Goal: Task Accomplishment & Management: Manage account settings

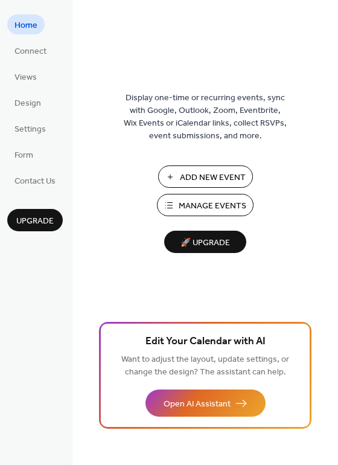
click at [196, 174] on span "Add New Event" at bounding box center [213, 177] width 66 height 13
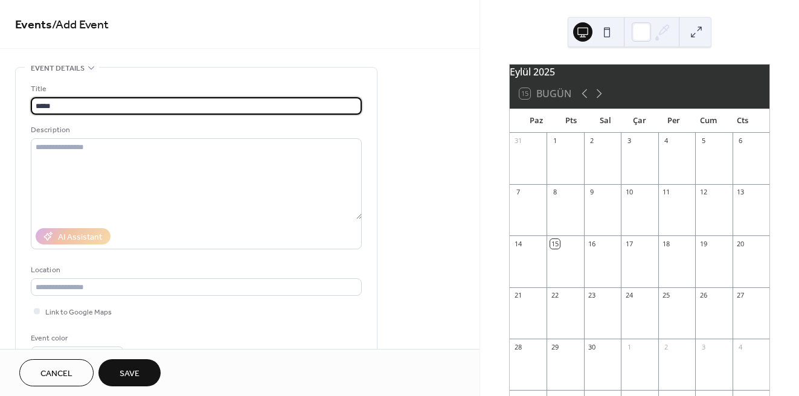
type input "*****"
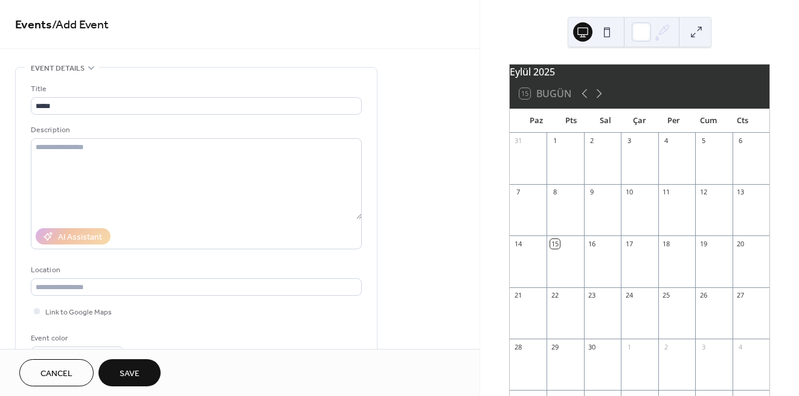
click at [559, 248] on div "15" at bounding box center [554, 243] width 9 height 9
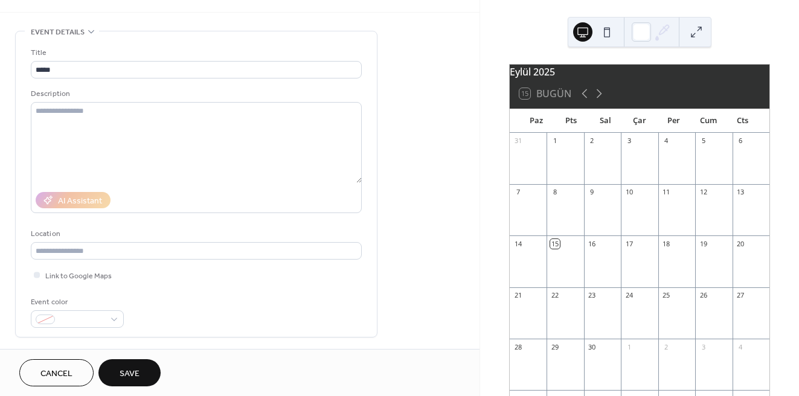
scroll to position [35, 0]
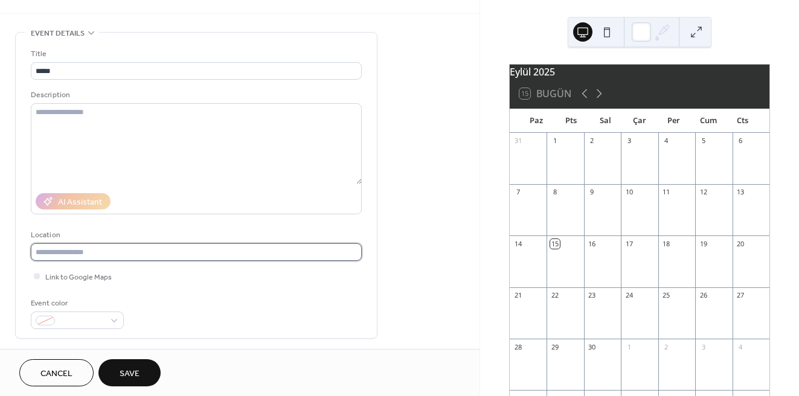
click at [152, 248] on input "text" at bounding box center [196, 252] width 331 height 18
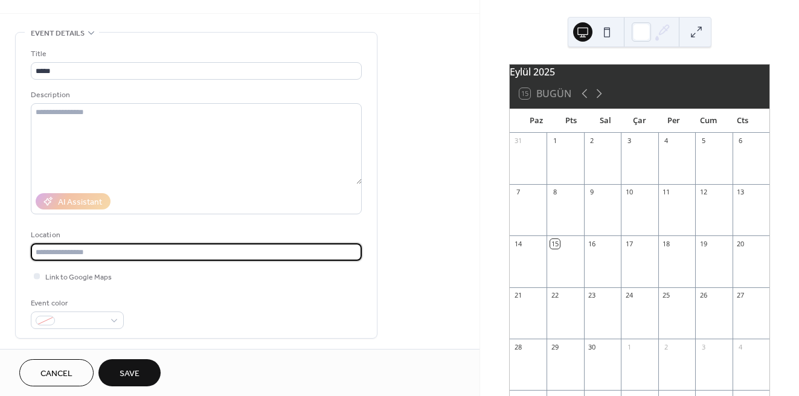
click at [105, 329] on div "Title ***** Description AI Assistant Location Link to Google Maps Event color" at bounding box center [196, 185] width 331 height 305
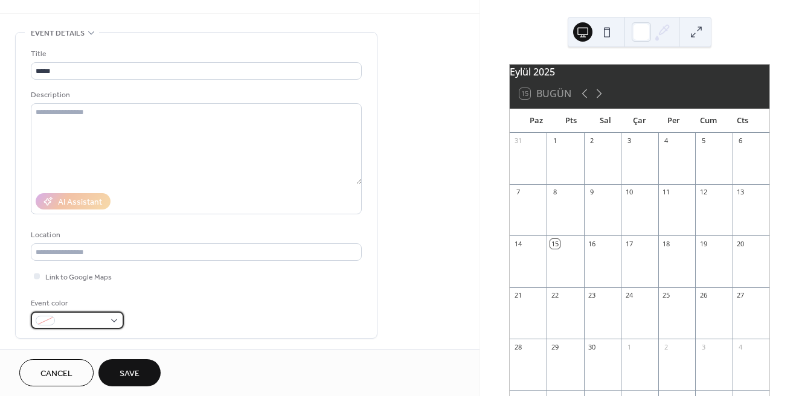
click at [109, 315] on div at bounding box center [77, 320] width 93 height 18
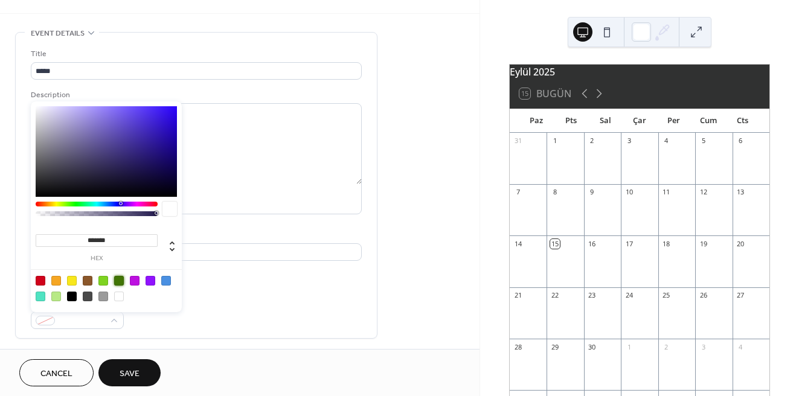
click at [118, 278] on div at bounding box center [119, 281] width 10 height 10
type input "*******"
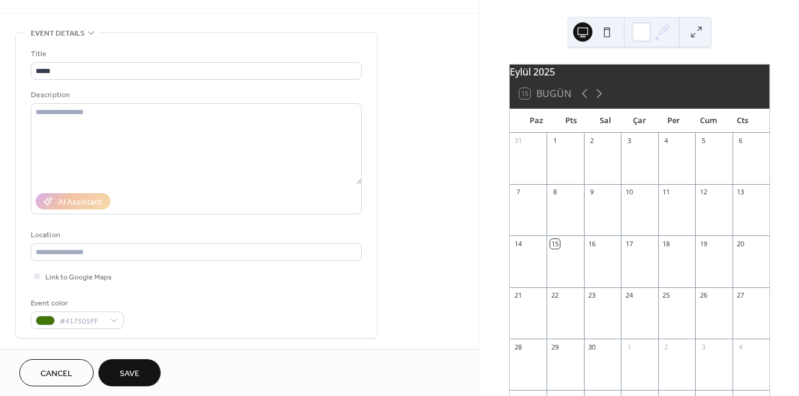
click at [146, 368] on button "Save" at bounding box center [129, 372] width 62 height 27
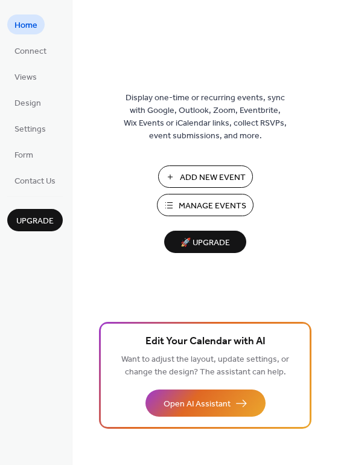
click at [210, 203] on span "Manage Events" at bounding box center [213, 206] width 68 height 13
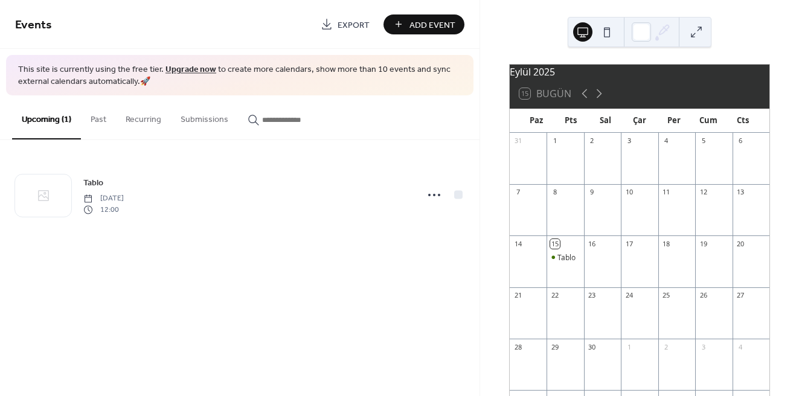
click at [98, 116] on button "Past" at bounding box center [98, 116] width 35 height 43
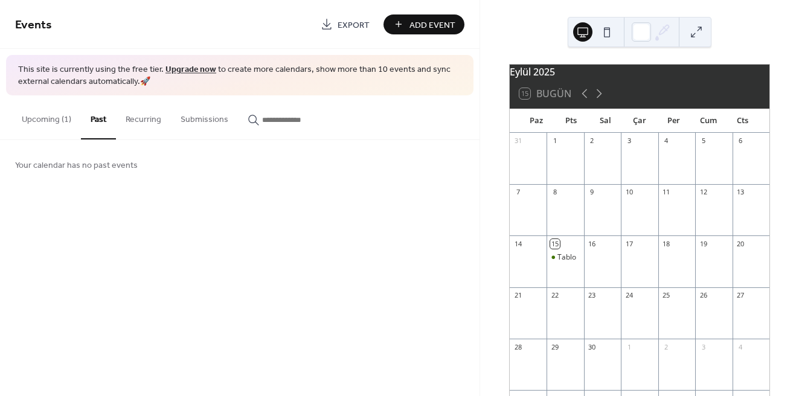
click at [155, 121] on button "Recurring" at bounding box center [143, 116] width 55 height 43
click at [211, 115] on button "Submissions" at bounding box center [204, 116] width 67 height 43
click at [264, 124] on input "button" at bounding box center [298, 119] width 72 height 13
click at [44, 119] on button "Upcoming (1)" at bounding box center [46, 116] width 69 height 43
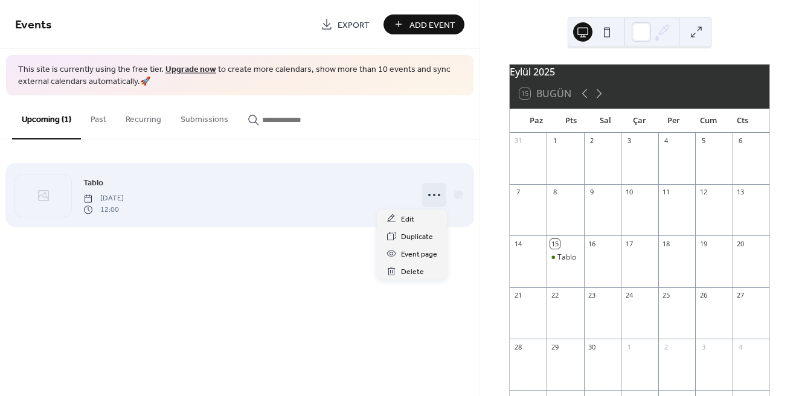
click at [430, 192] on icon at bounding box center [433, 194] width 19 height 19
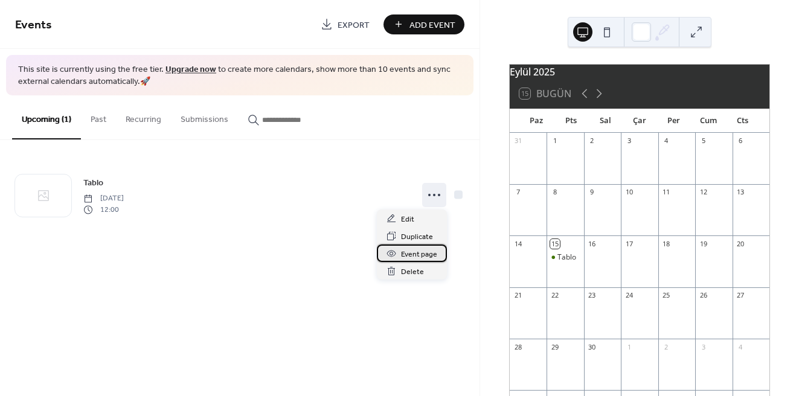
click at [427, 251] on span "Event page" at bounding box center [419, 254] width 36 height 13
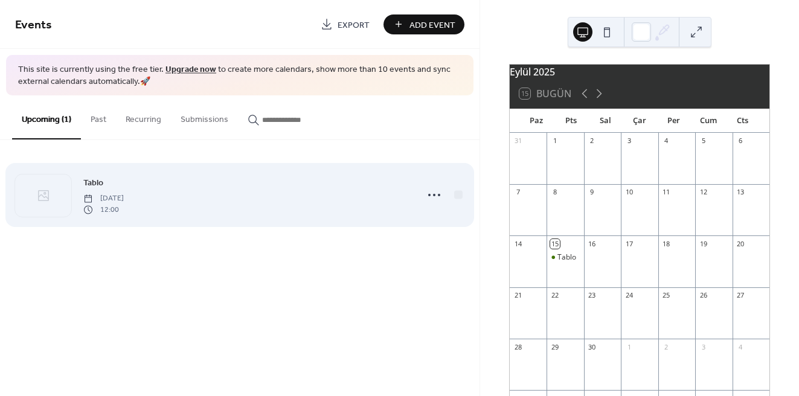
click at [124, 193] on span "[DATE]" at bounding box center [103, 198] width 40 height 11
click at [430, 193] on icon at bounding box center [433, 194] width 19 height 19
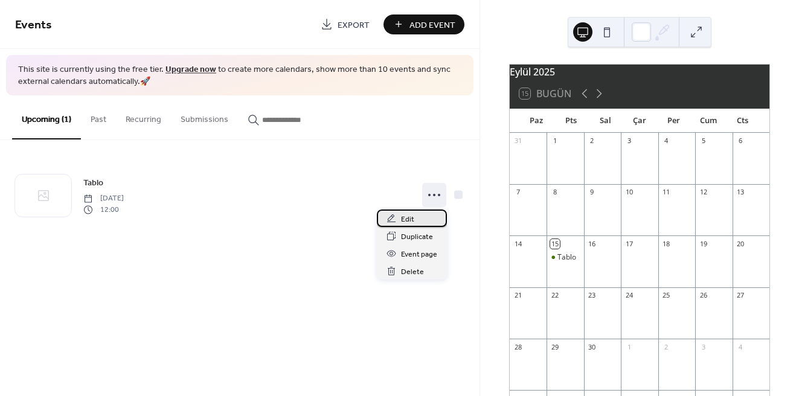
click at [420, 224] on div "Edit" at bounding box center [412, 218] width 70 height 18
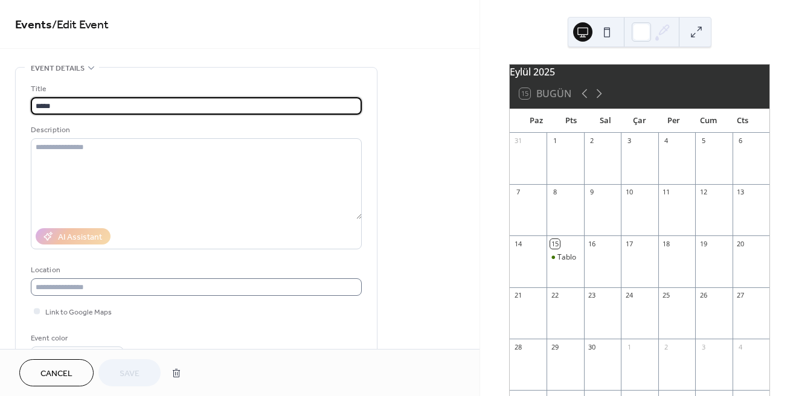
scroll to position [1, 0]
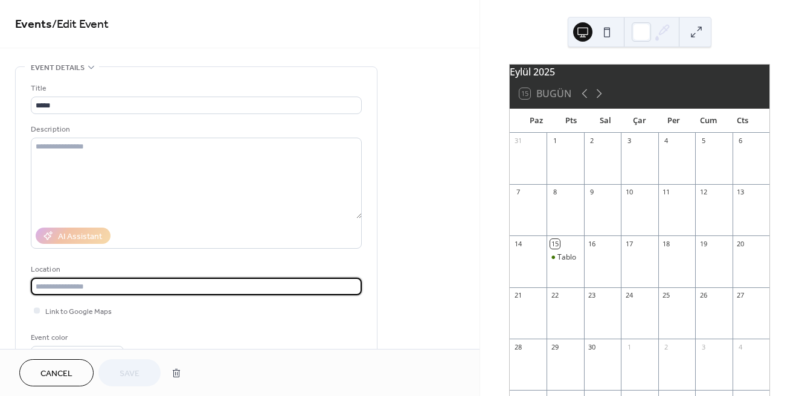
click at [190, 285] on input "text" at bounding box center [196, 287] width 331 height 18
click at [98, 288] on input "text" at bounding box center [196, 287] width 331 height 18
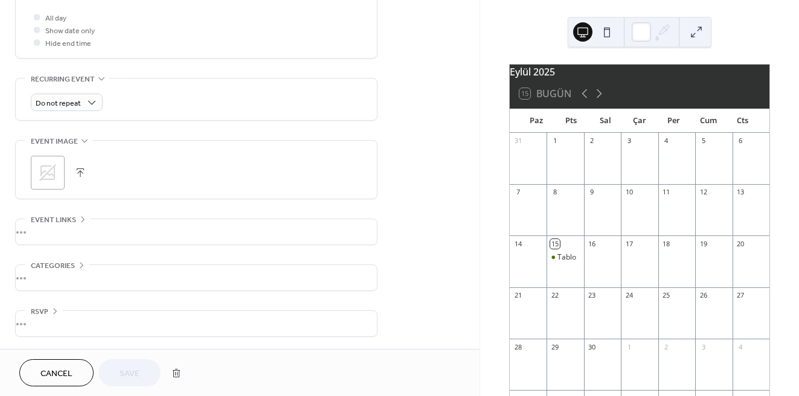
scroll to position [456, 0]
click at [46, 228] on div "•••" at bounding box center [196, 232] width 361 height 25
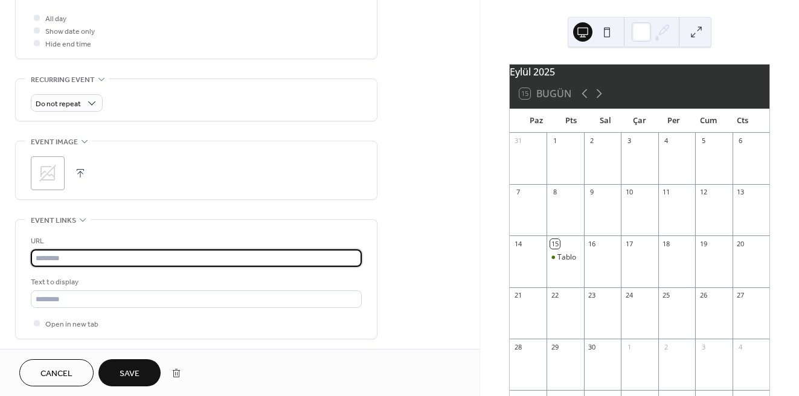
click at [77, 260] on input "text" at bounding box center [196, 258] width 331 height 18
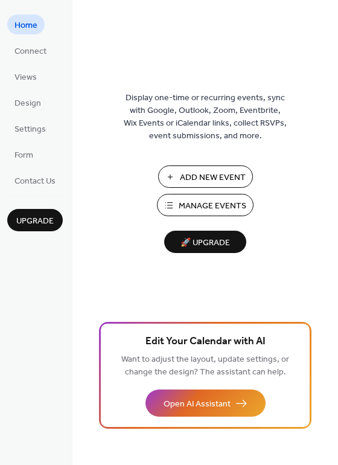
click at [199, 200] on span "Manage Events" at bounding box center [213, 206] width 68 height 13
click at [177, 199] on button "Manage Events" at bounding box center [205, 205] width 97 height 22
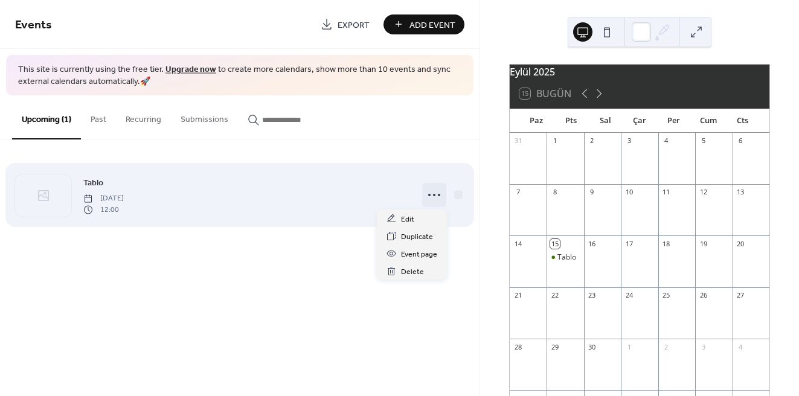
click at [430, 192] on icon at bounding box center [433, 194] width 19 height 19
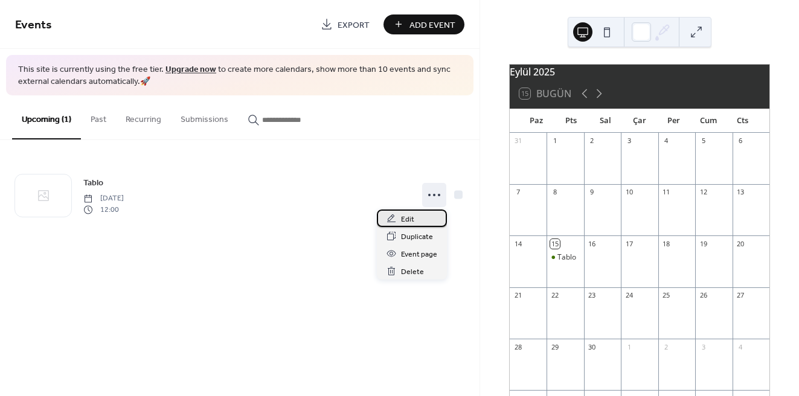
click at [416, 216] on div "Edit" at bounding box center [412, 218] width 70 height 18
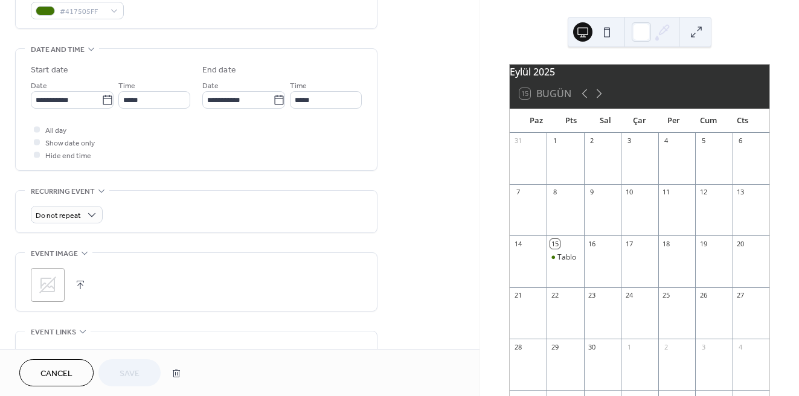
scroll to position [429, 0]
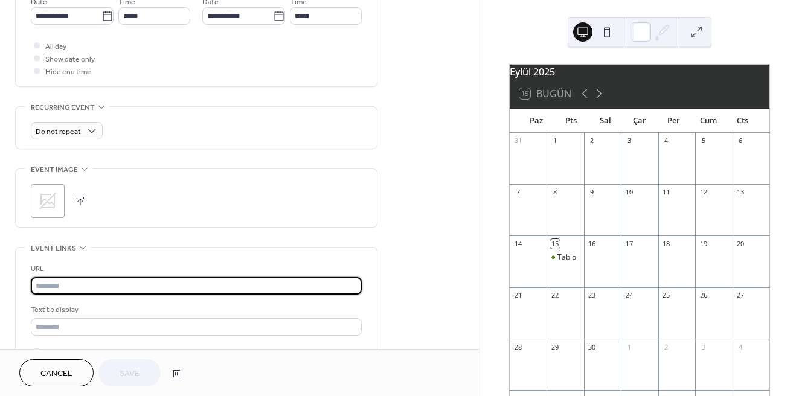
click at [73, 285] on input "text" at bounding box center [196, 286] width 331 height 18
paste input "**********"
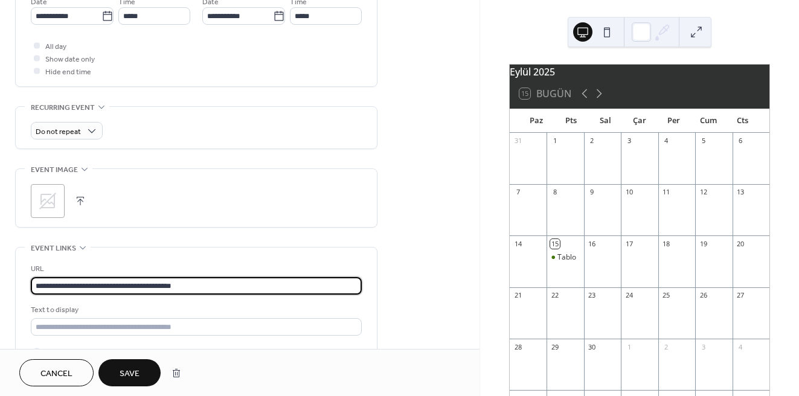
type input "**********"
click at [127, 369] on span "Save" at bounding box center [130, 374] width 20 height 13
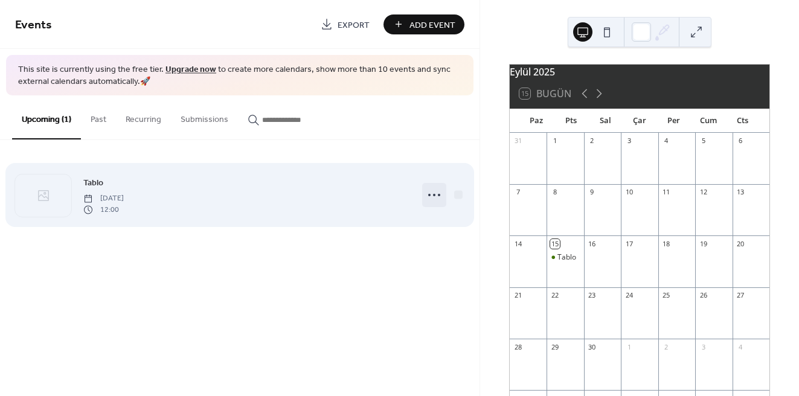
click at [427, 194] on icon at bounding box center [433, 194] width 19 height 19
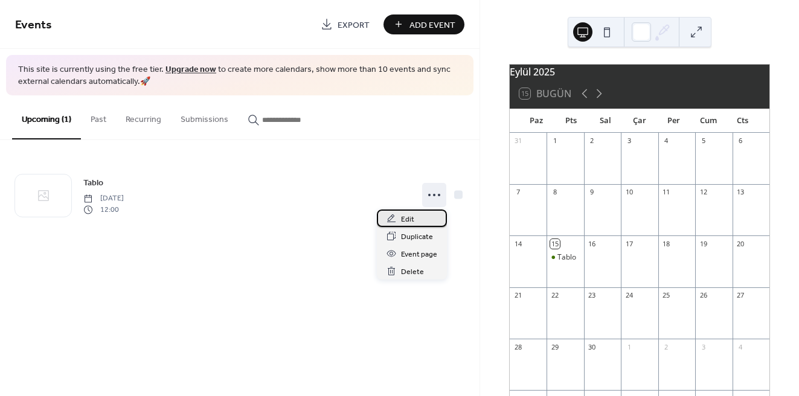
click at [426, 215] on div "Edit" at bounding box center [412, 218] width 70 height 18
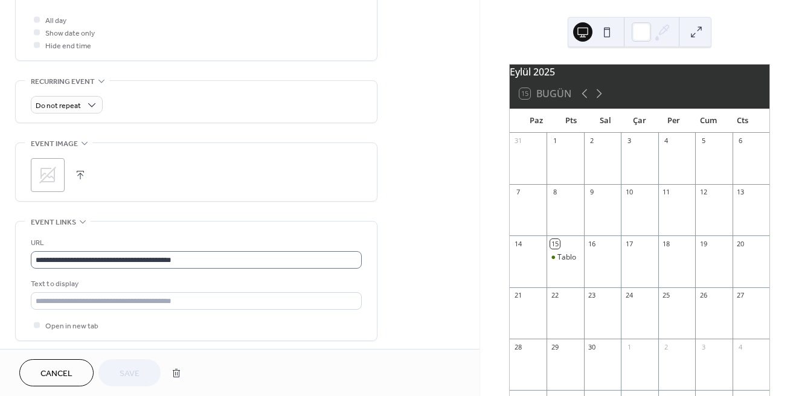
scroll to position [1, 0]
click at [66, 325] on span "Open in new tab" at bounding box center [71, 326] width 53 height 13
click at [66, 324] on span "Open in new tab" at bounding box center [71, 326] width 53 height 13
click at [135, 372] on span "Save" at bounding box center [130, 374] width 20 height 13
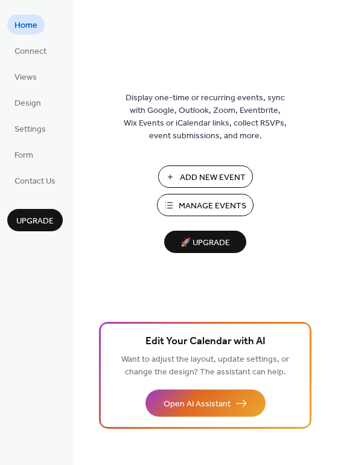
click at [226, 209] on span "Manage Events" at bounding box center [213, 206] width 68 height 13
click at [200, 205] on span "Manage Events" at bounding box center [213, 206] width 68 height 13
click at [196, 208] on span "Manage Events" at bounding box center [213, 206] width 68 height 13
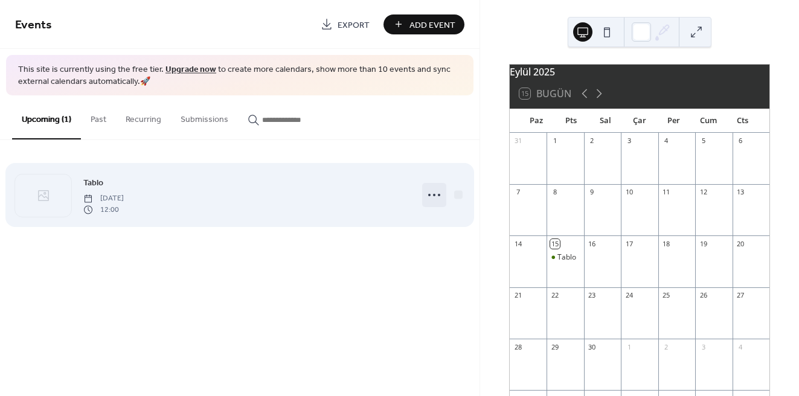
click at [431, 197] on icon at bounding box center [433, 194] width 19 height 19
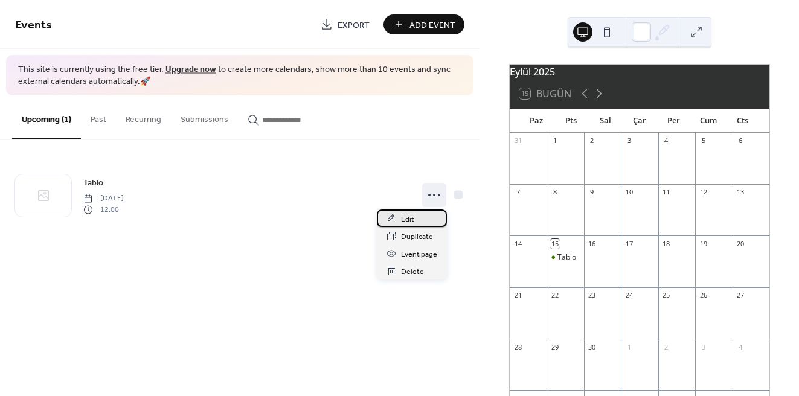
click at [418, 220] on div "Edit" at bounding box center [412, 218] width 70 height 18
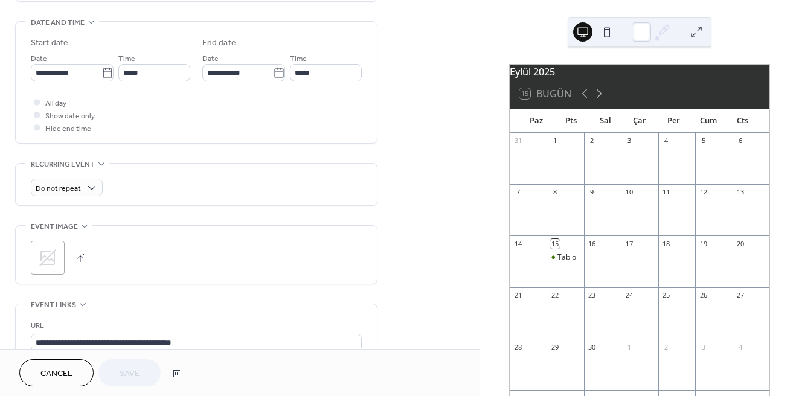
scroll to position [421, 0]
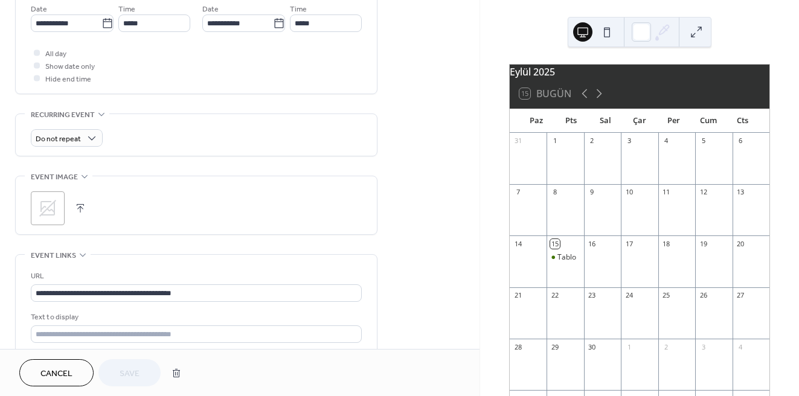
click at [63, 207] on div ";" at bounding box center [48, 208] width 34 height 34
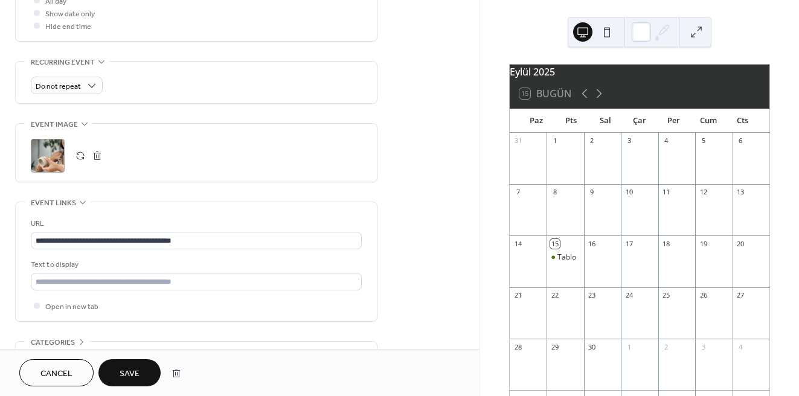
scroll to position [481, 0]
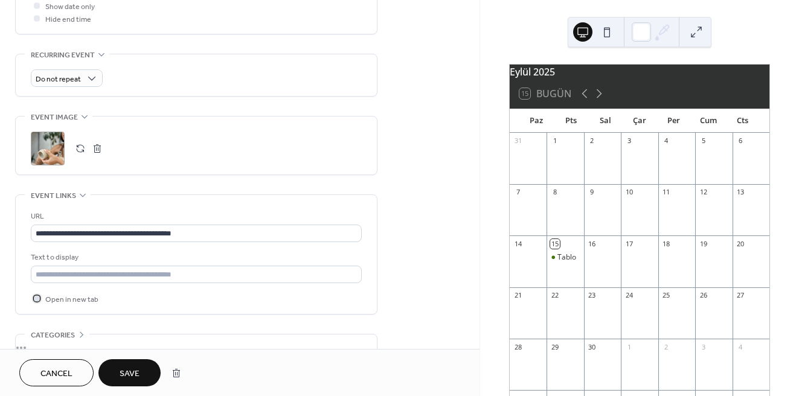
click at [39, 300] on div at bounding box center [37, 298] width 6 height 6
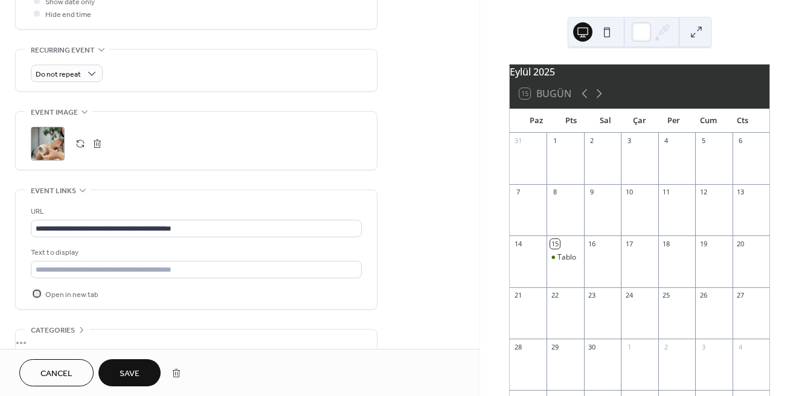
scroll to position [531, 0]
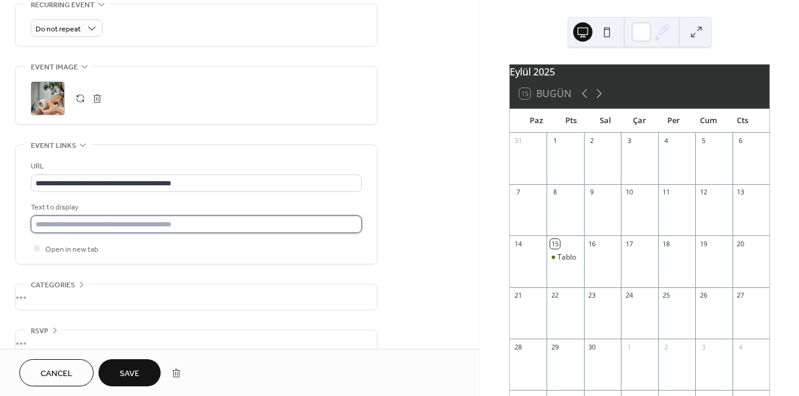
click at [100, 223] on input "text" at bounding box center [196, 224] width 331 height 18
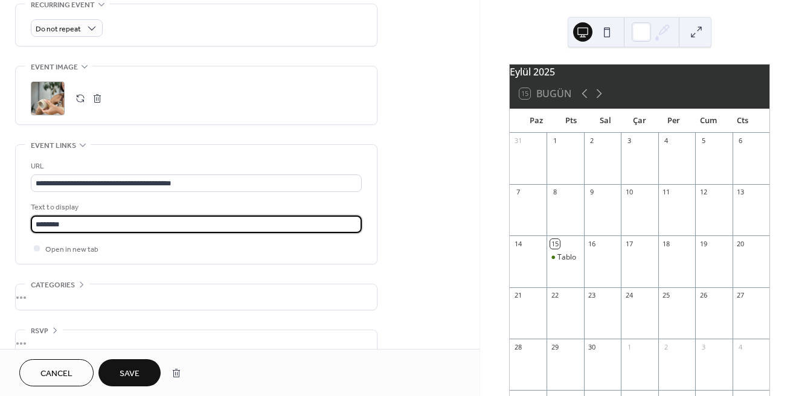
type input "********"
click at [142, 363] on button "Save" at bounding box center [129, 372] width 62 height 27
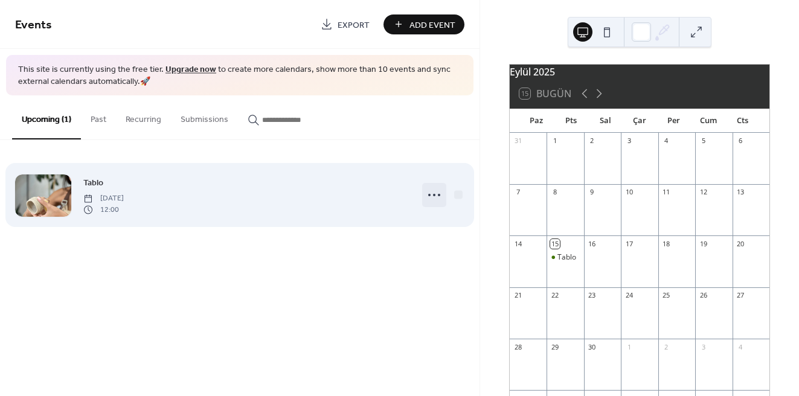
click at [435, 190] on icon at bounding box center [433, 194] width 19 height 19
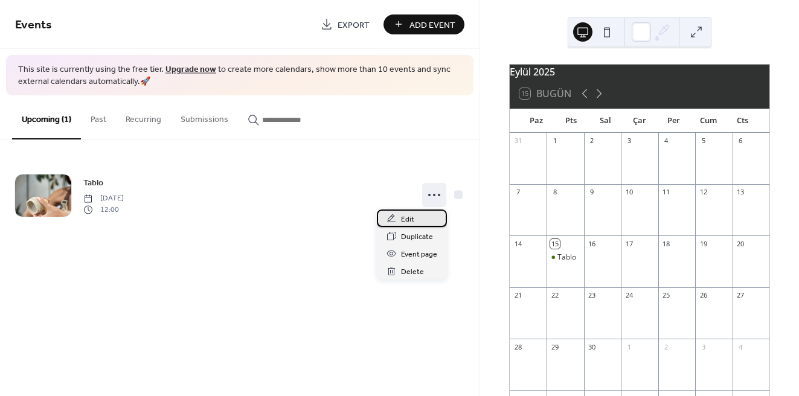
click at [422, 219] on div "Edit" at bounding box center [412, 218] width 70 height 18
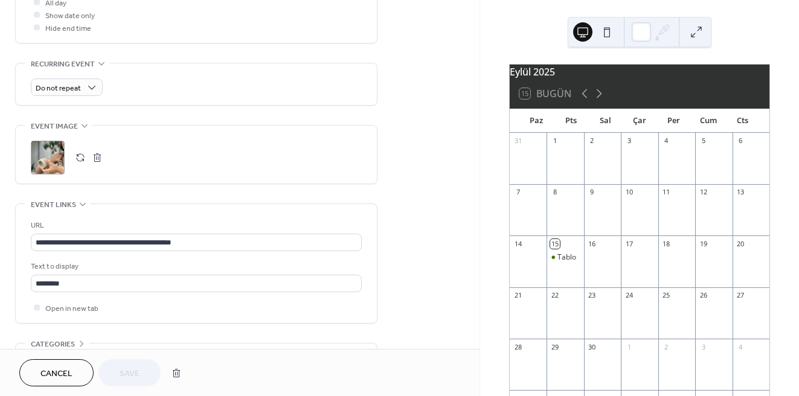
scroll to position [489, 0]
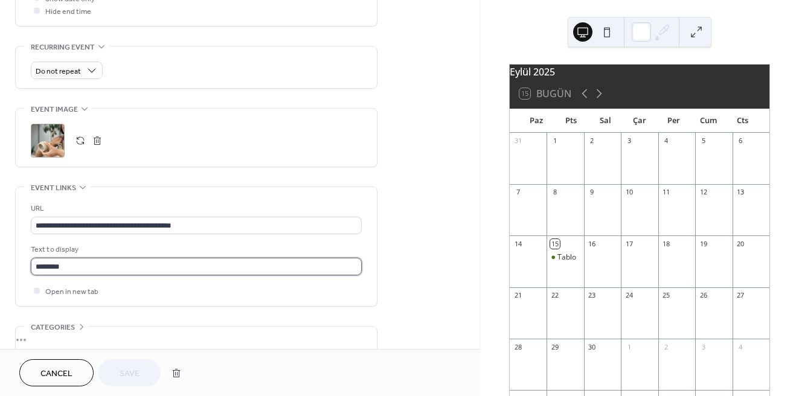
click at [101, 269] on input "********" at bounding box center [196, 267] width 331 height 18
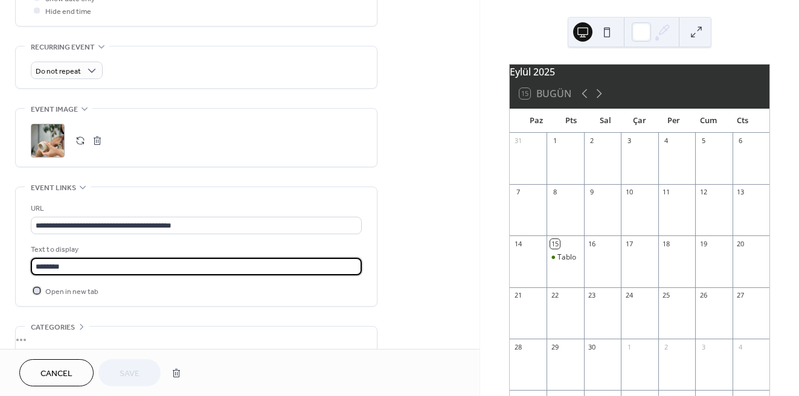
click at [81, 293] on span "Open in new tab" at bounding box center [71, 291] width 53 height 13
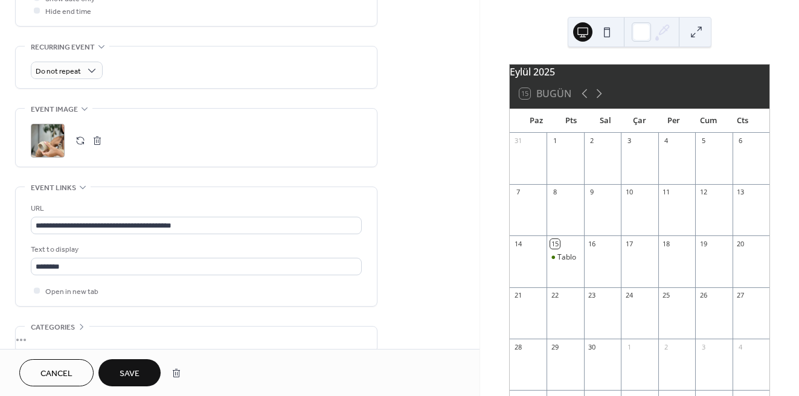
click at [136, 380] on span "Save" at bounding box center [130, 374] width 20 height 13
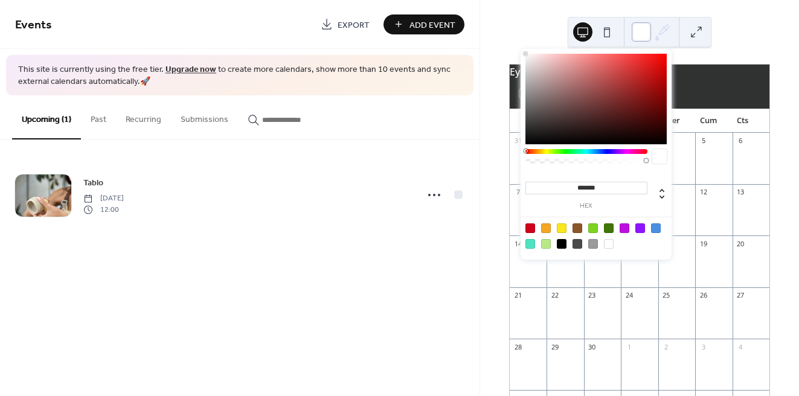
drag, startPoint x: 649, startPoint y: 30, endPoint x: 642, endPoint y: 33, distance: 7.6
click at [648, 31] on div at bounding box center [640, 31] width 19 height 19
click at [643, 80] on div at bounding box center [595, 99] width 141 height 91
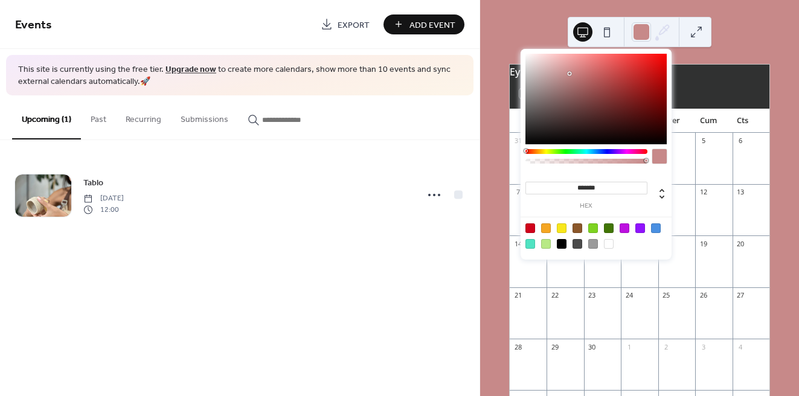
drag, startPoint x: 569, startPoint y: 74, endPoint x: 556, endPoint y: 72, distance: 12.2
click at [567, 74] on div at bounding box center [595, 99] width 141 height 91
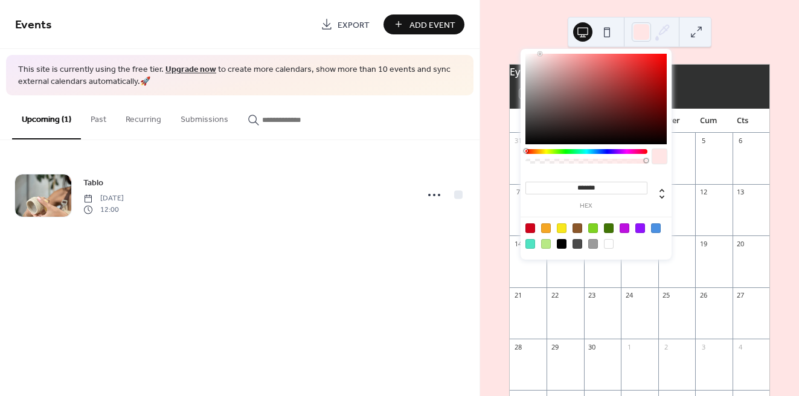
type input "*******"
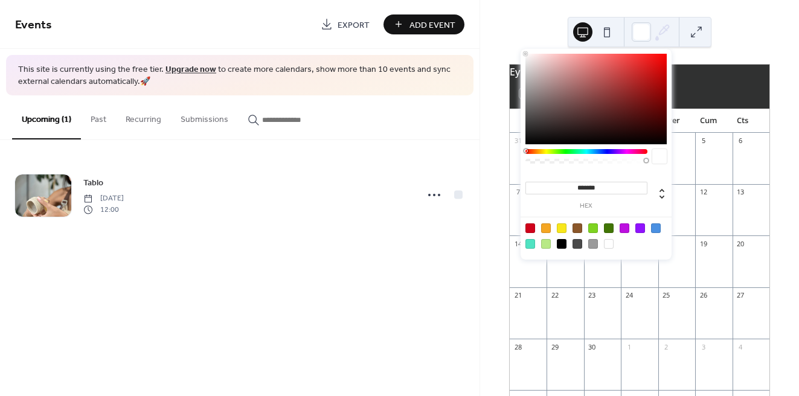
drag, startPoint x: 540, startPoint y: 65, endPoint x: 521, endPoint y: 21, distance: 48.7
click at [521, 21] on body "Events Export Add Event This site is currently using the free tier. Upgrade now…" at bounding box center [399, 198] width 799 height 396
click at [742, 36] on div "Eylül 2025 15 Bugün Paz Pts Sal Çar Per Cum Cts 31 1 2 3 4 5 6 7 8 9 10 11 12 1…" at bounding box center [639, 198] width 319 height 396
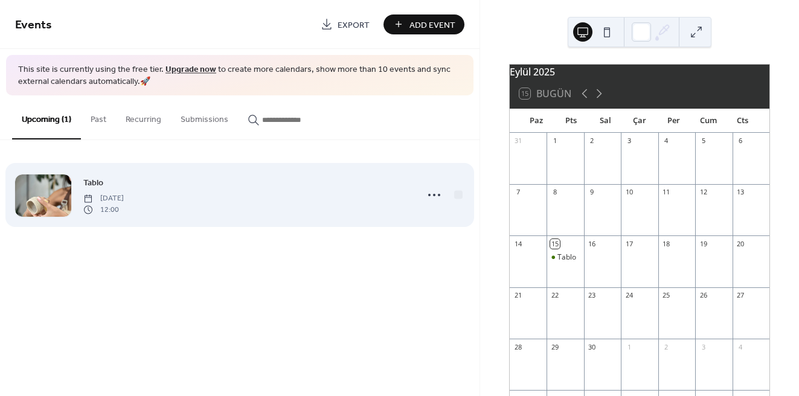
click at [235, 194] on div "Tablo [DATE] 12:00" at bounding box center [246, 195] width 326 height 39
click at [429, 194] on circle at bounding box center [429, 195] width 2 height 2
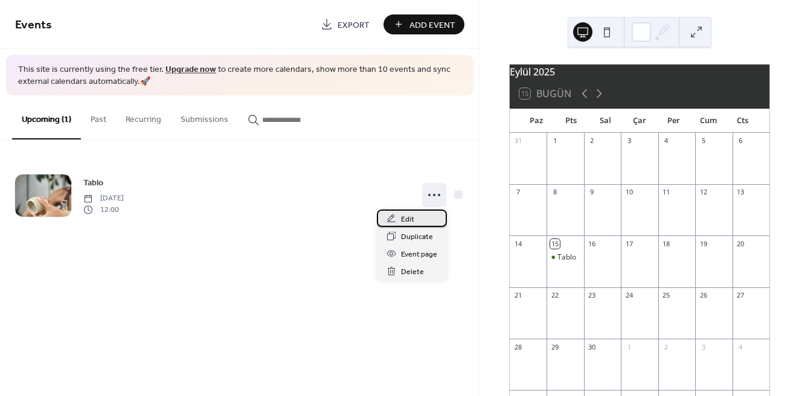
click at [429, 225] on div "Edit" at bounding box center [412, 218] width 70 height 18
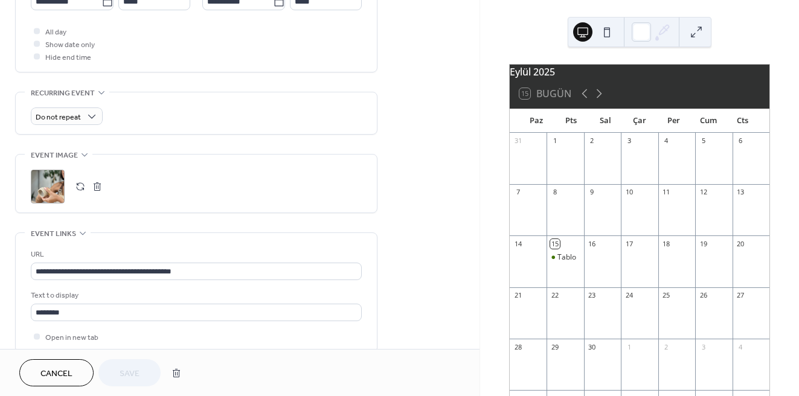
scroll to position [483, 0]
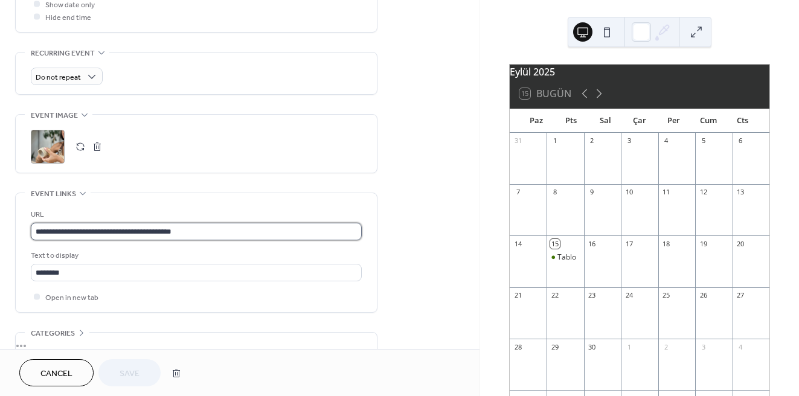
click at [203, 227] on input "**********" at bounding box center [196, 232] width 331 height 18
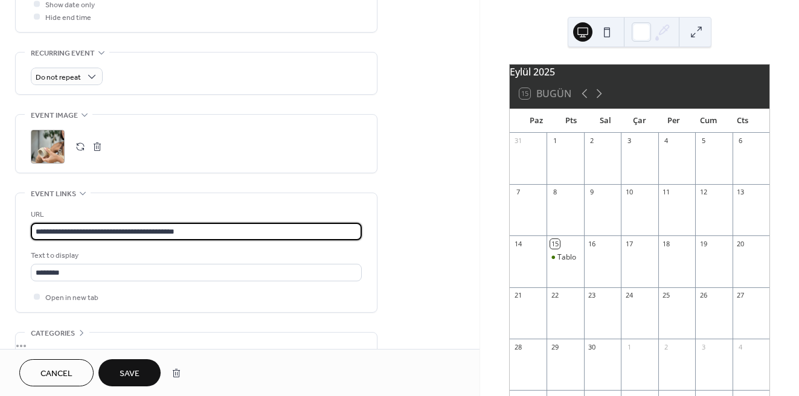
type input "**********"
click at [143, 371] on button "Save" at bounding box center [129, 372] width 62 height 27
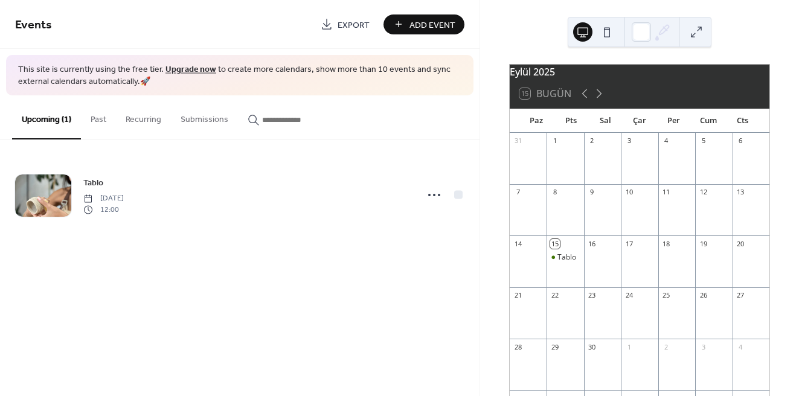
click at [576, 270] on div "Tablo" at bounding box center [564, 267] width 37 height 31
click at [575, 263] on div "Tablo" at bounding box center [566, 257] width 19 height 10
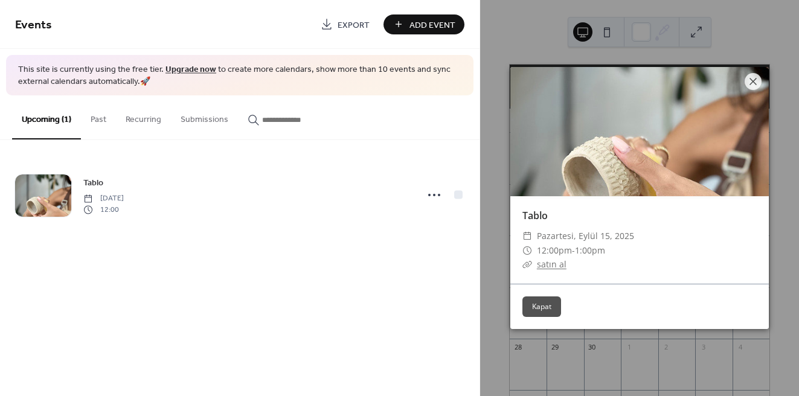
click at [546, 266] on link "satın al" at bounding box center [552, 263] width 30 height 11
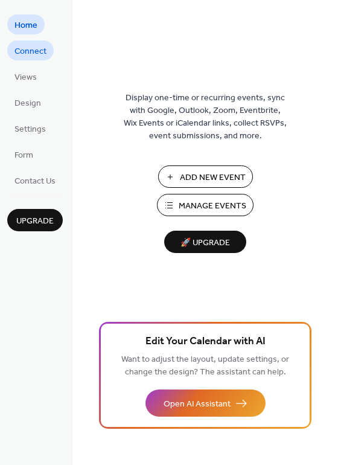
click at [37, 56] on span "Connect" at bounding box center [30, 51] width 32 height 13
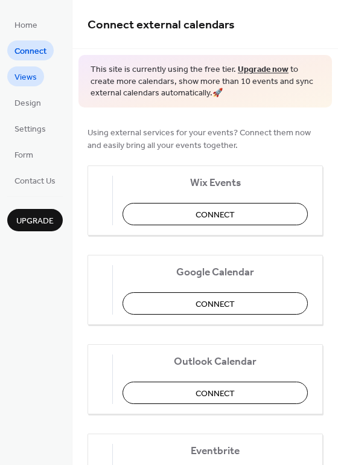
click at [26, 78] on span "Views" at bounding box center [25, 77] width 22 height 13
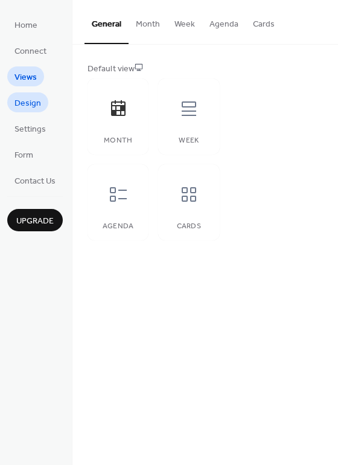
click at [34, 108] on span "Design" at bounding box center [27, 103] width 27 height 13
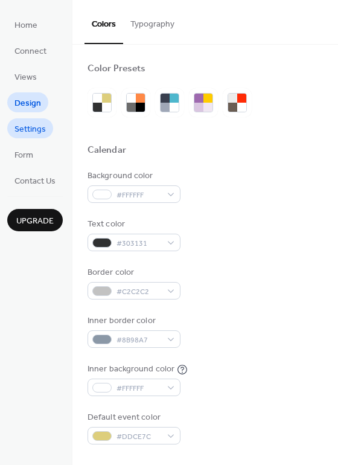
click at [34, 134] on span "Settings" at bounding box center [29, 129] width 31 height 13
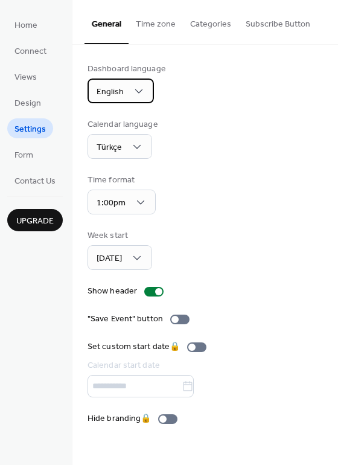
click at [126, 87] on div "English" at bounding box center [121, 90] width 66 height 25
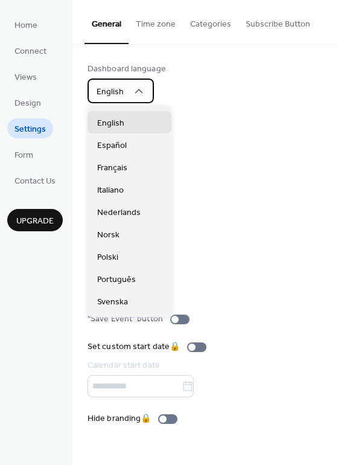
scroll to position [302, 0]
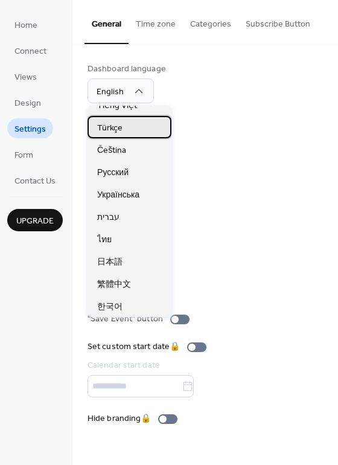
click at [116, 123] on span "Türkçe" at bounding box center [109, 128] width 25 height 13
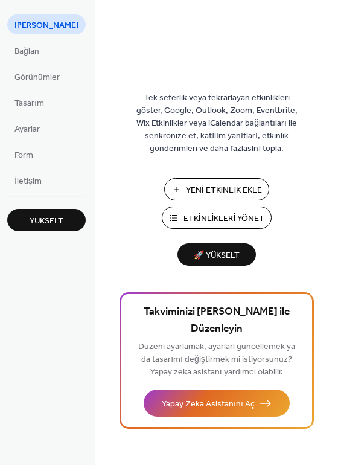
click at [233, 179] on button "Yeni Etkinlik Ekle" at bounding box center [217, 189] width 106 height 22
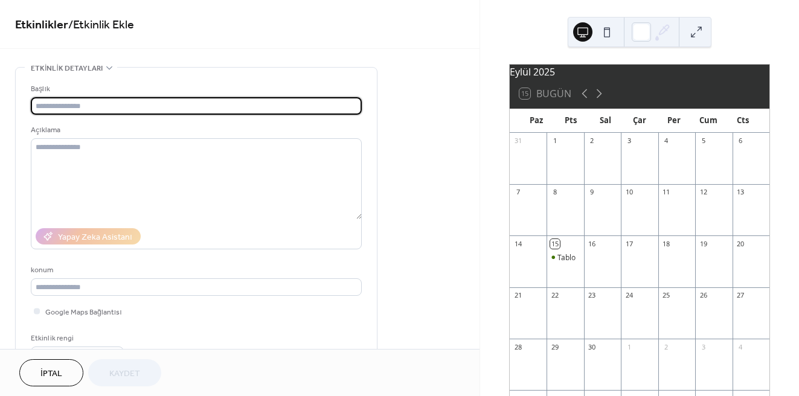
click at [146, 98] on input "text" at bounding box center [196, 106] width 331 height 18
type input "*****"
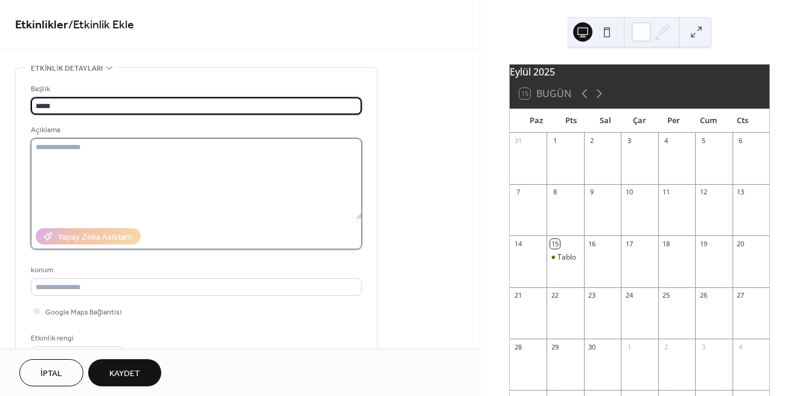
click at [146, 151] on textarea at bounding box center [196, 178] width 331 height 81
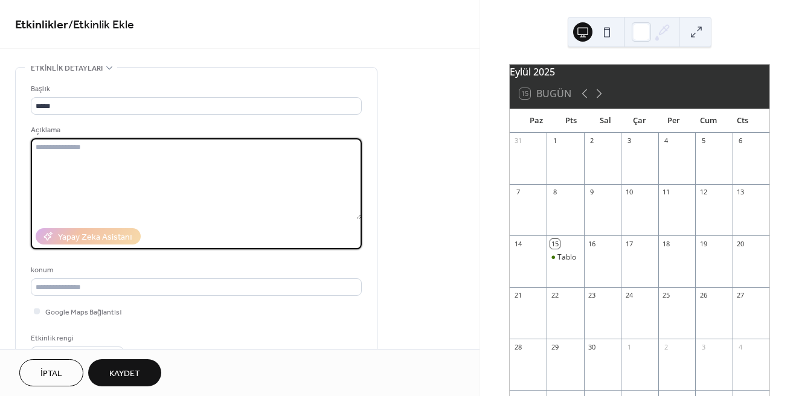
paste textarea "**********"
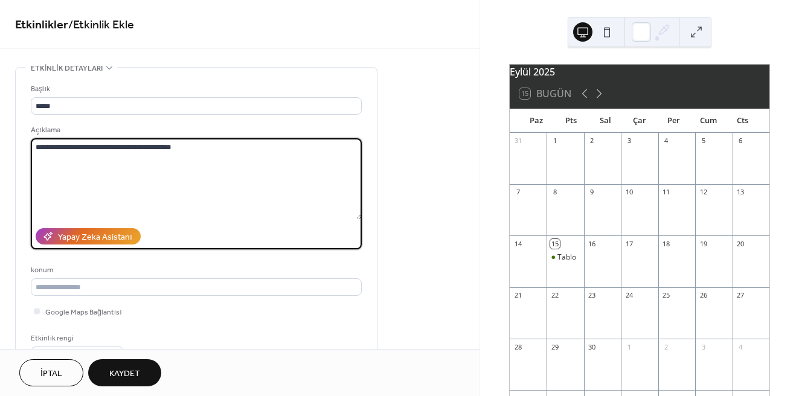
drag, startPoint x: 192, startPoint y: 156, endPoint x: 30, endPoint y: 150, distance: 161.9
click at [31, 150] on textarea "**********" at bounding box center [196, 178] width 331 height 81
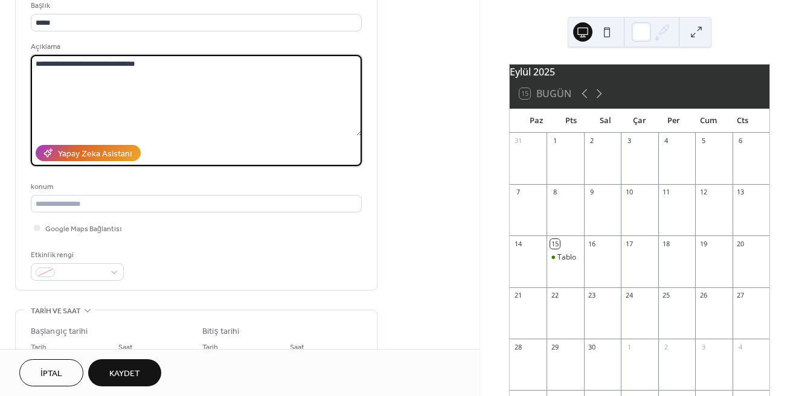
scroll to position [78, 0]
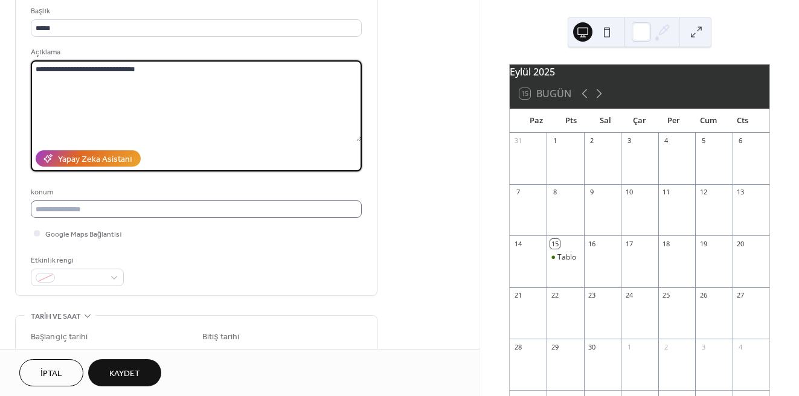
type textarea "**********"
click at [86, 212] on input "text" at bounding box center [196, 209] width 331 height 18
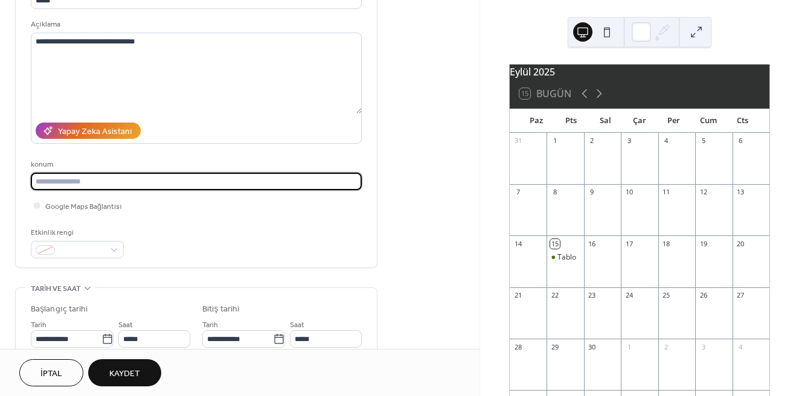
scroll to position [164, 0]
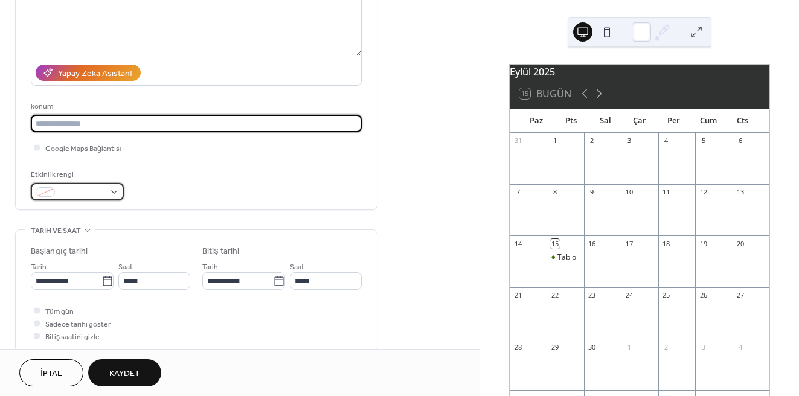
click at [99, 189] on span at bounding box center [82, 193] width 45 height 13
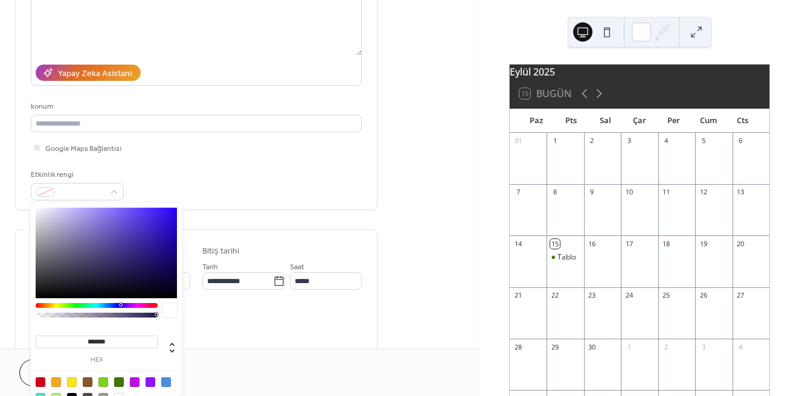
type input "*******"
click at [152, 217] on div at bounding box center [106, 253] width 141 height 91
click at [257, 205] on div "**********" at bounding box center [196, 56] width 331 height 305
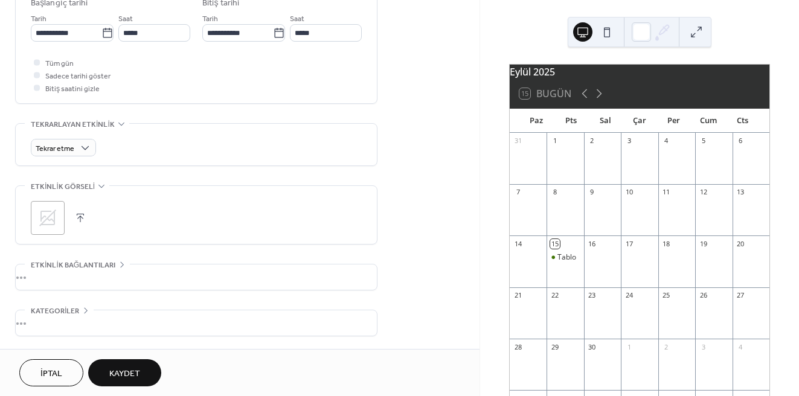
scroll to position [457, 0]
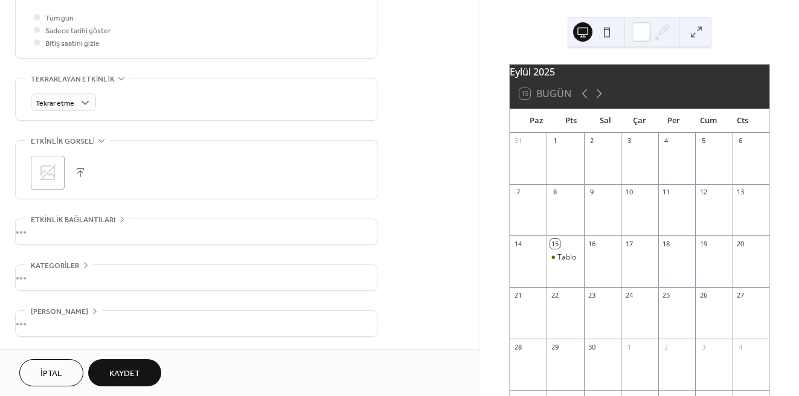
click at [74, 233] on div "•••" at bounding box center [196, 231] width 361 height 25
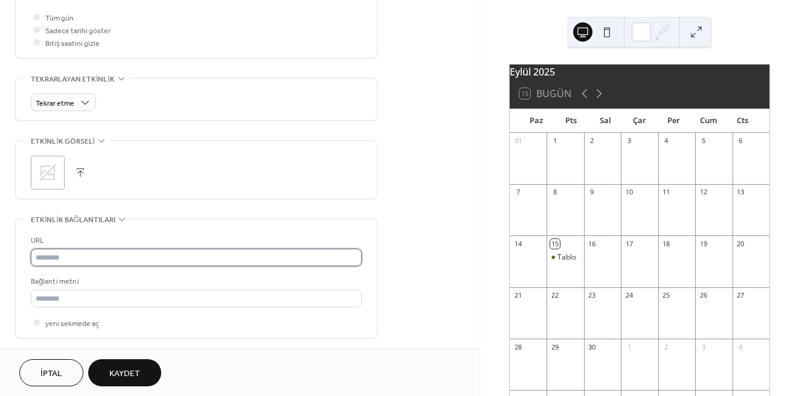
click at [77, 266] on input "text" at bounding box center [196, 258] width 331 height 18
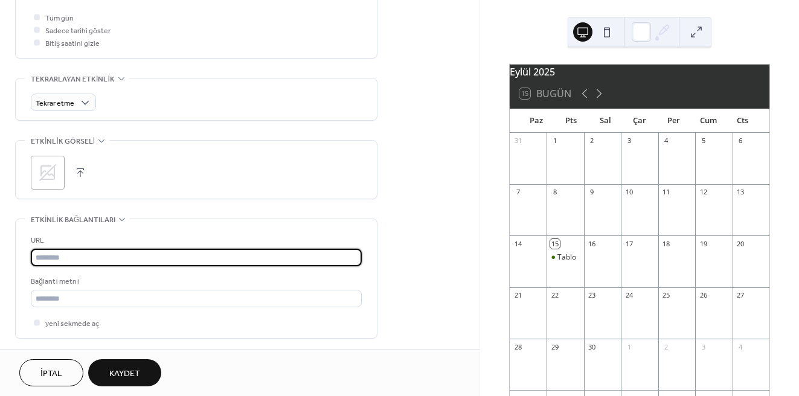
type input "**********"
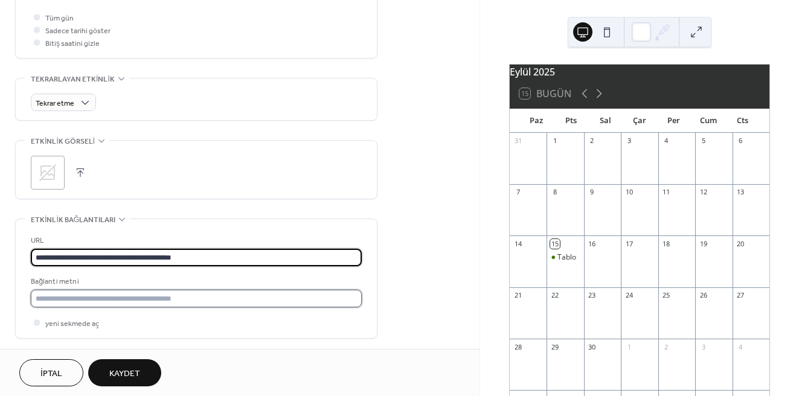
click at [121, 298] on input "text" at bounding box center [196, 299] width 331 height 18
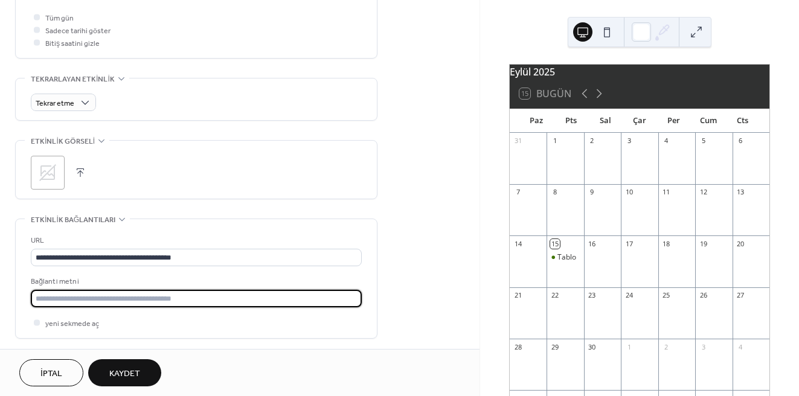
type input "********"
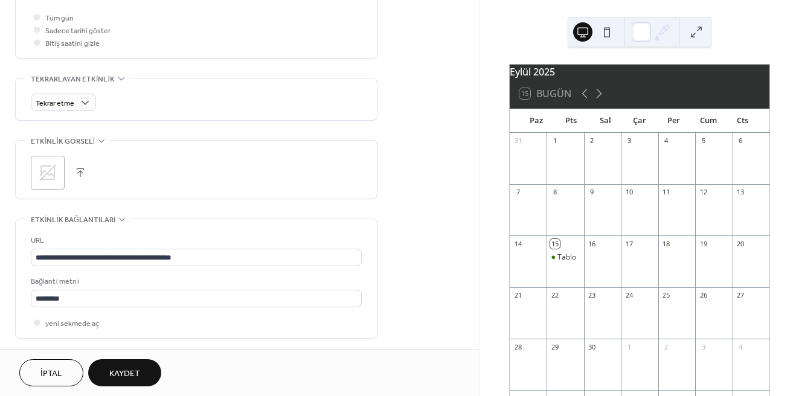
click at [127, 378] on span "Kaydet" at bounding box center [124, 374] width 31 height 13
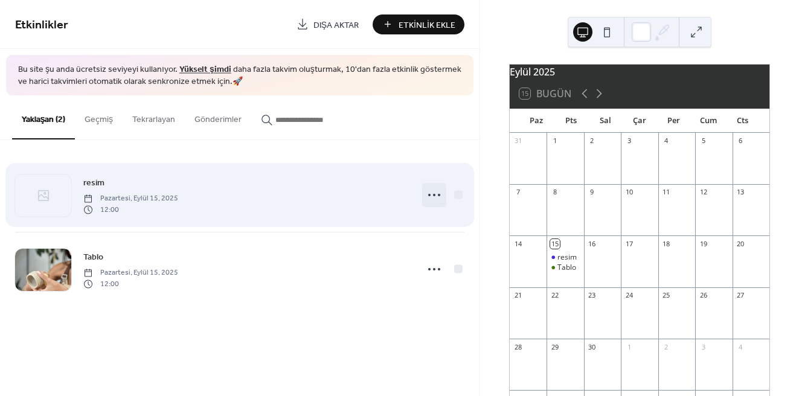
click at [432, 196] on icon at bounding box center [433, 194] width 19 height 19
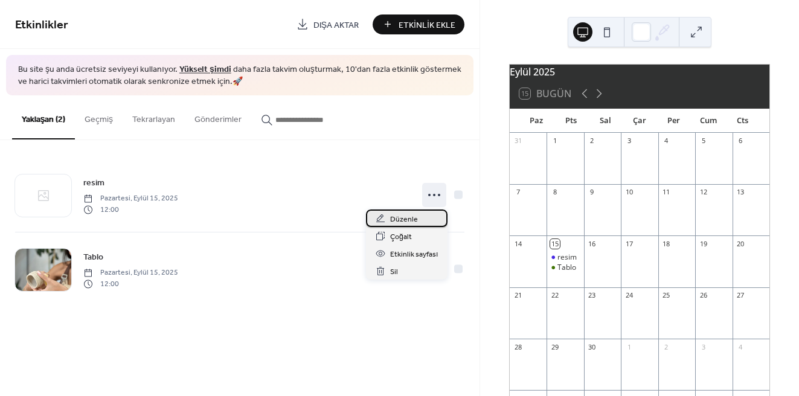
click at [417, 217] on div "Düzenle" at bounding box center [406, 218] width 81 height 18
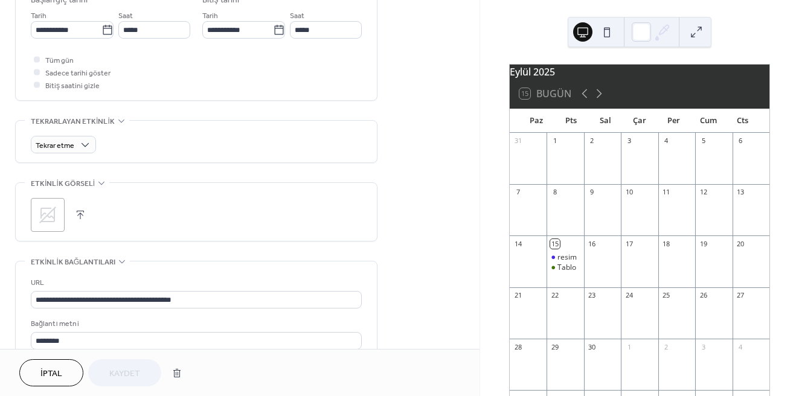
scroll to position [456, 0]
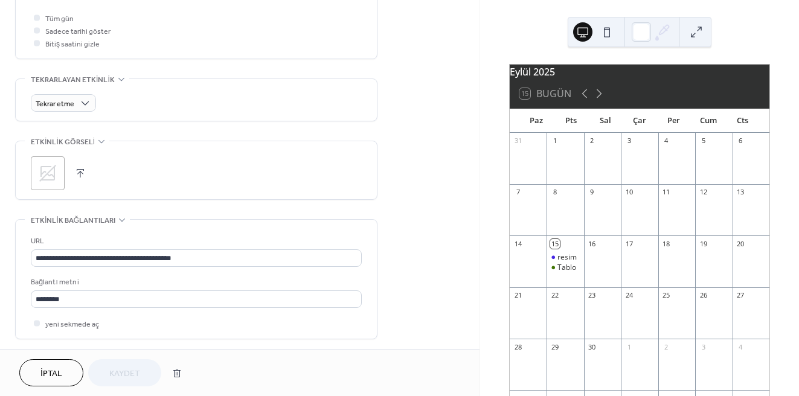
click at [83, 171] on button "button" at bounding box center [80, 173] width 17 height 17
click at [121, 362] on button "Kaydet" at bounding box center [124, 372] width 73 height 27
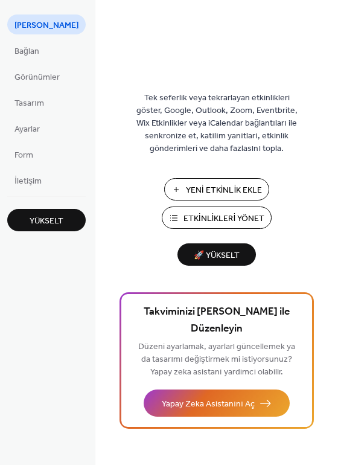
click at [225, 212] on span "Etkinlikleri Yönet" at bounding box center [223, 218] width 81 height 13
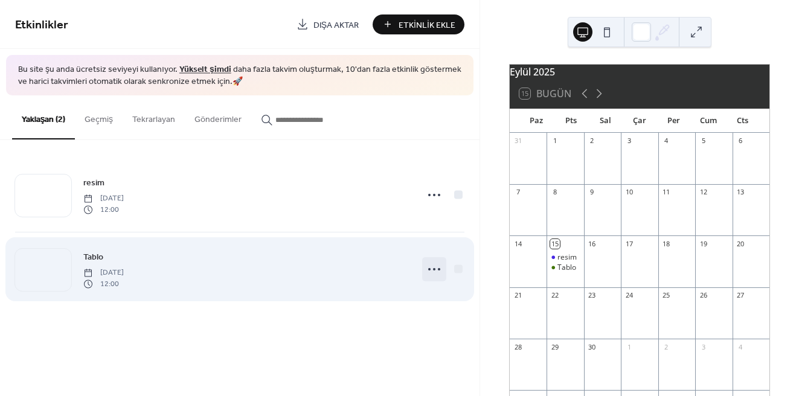
click at [430, 269] on icon at bounding box center [433, 269] width 19 height 19
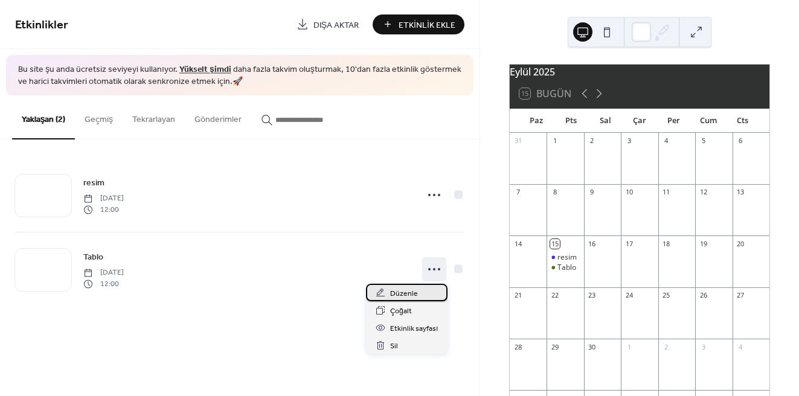
click at [415, 295] on span "Düzenle" at bounding box center [404, 293] width 28 height 13
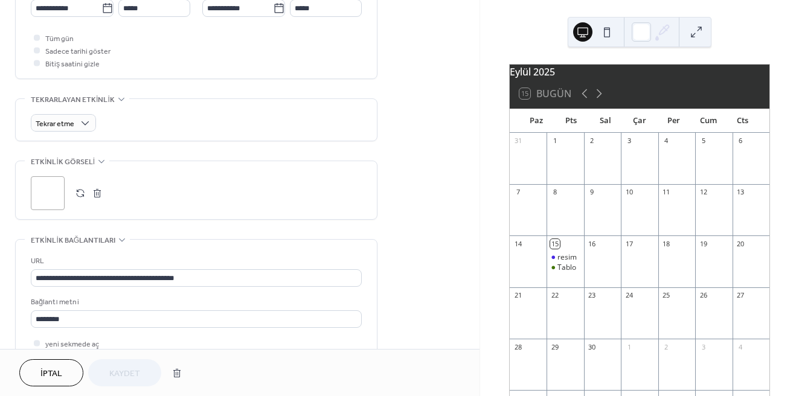
scroll to position [445, 0]
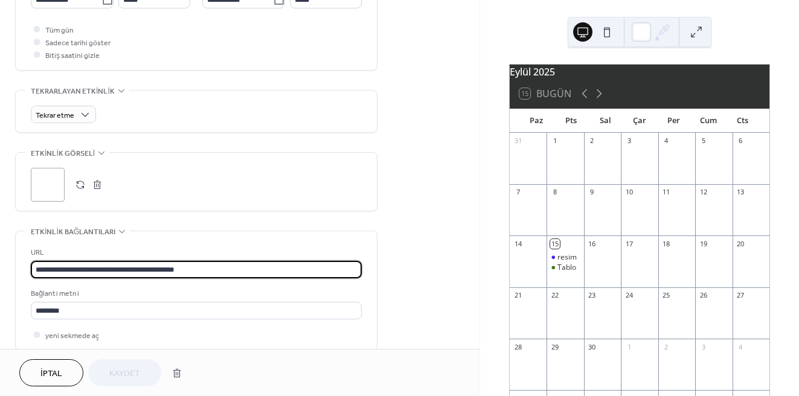
click at [110, 265] on input "**********" at bounding box center [196, 270] width 331 height 18
click at [101, 268] on input "**********" at bounding box center [196, 270] width 331 height 18
paste input "**********"
type input "**********"
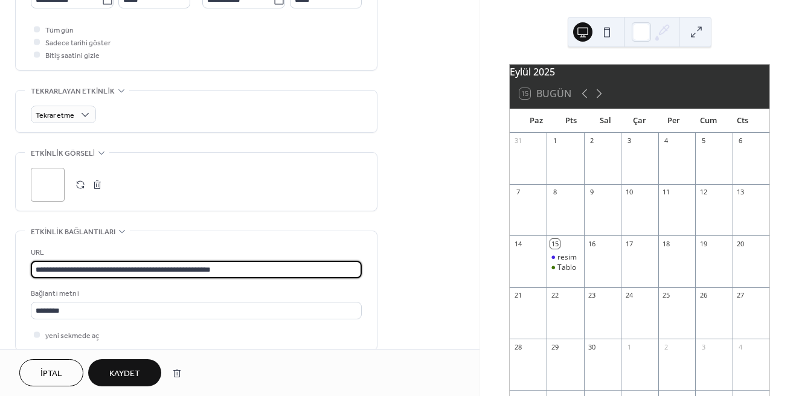
click at [125, 373] on span "Kaydet" at bounding box center [124, 374] width 31 height 13
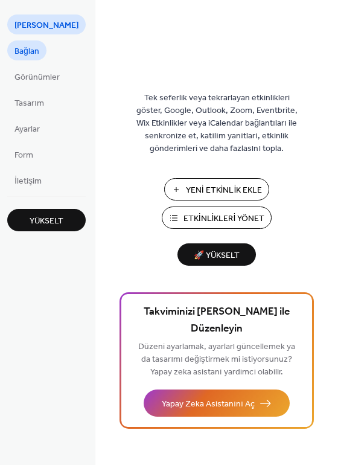
click at [31, 53] on span "Bağlan" at bounding box center [26, 51] width 25 height 13
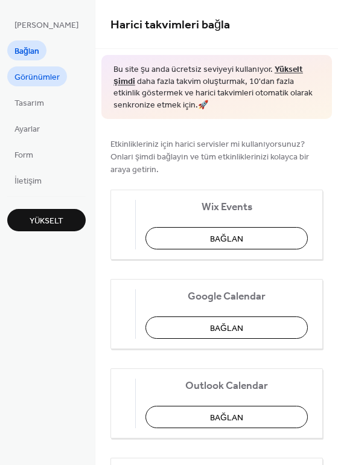
click at [33, 82] on span "Görünümler" at bounding box center [36, 77] width 45 height 13
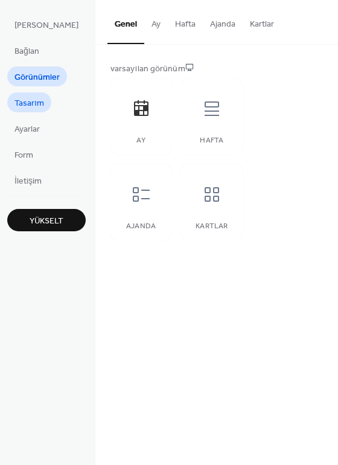
click at [36, 97] on span "Tasarım" at bounding box center [29, 103] width 30 height 13
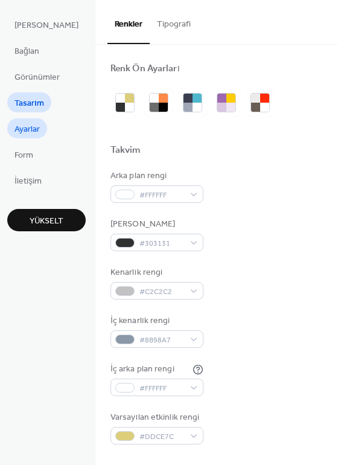
click at [36, 127] on span "Ayarlar" at bounding box center [26, 129] width 25 height 13
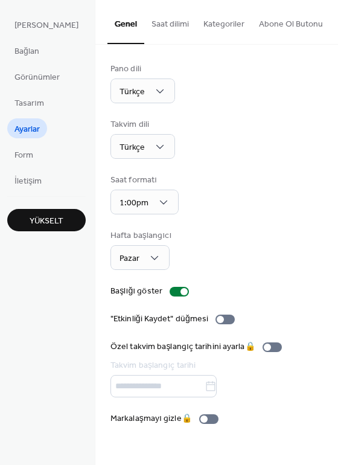
click at [217, 24] on button "Kategoriler" at bounding box center [224, 21] width 56 height 43
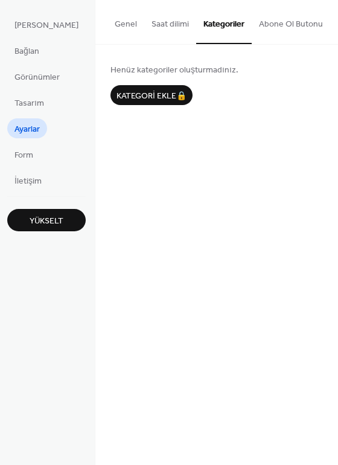
click at [257, 25] on button "Abone Ol Butonu" at bounding box center [291, 21] width 78 height 43
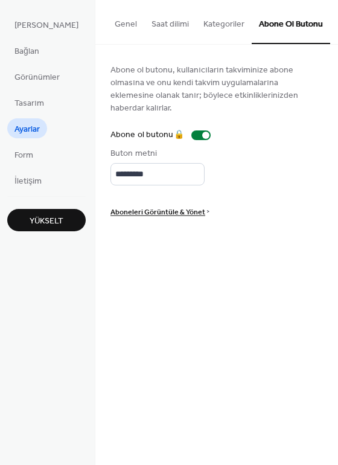
click at [116, 28] on button "Genel" at bounding box center [125, 21] width 37 height 43
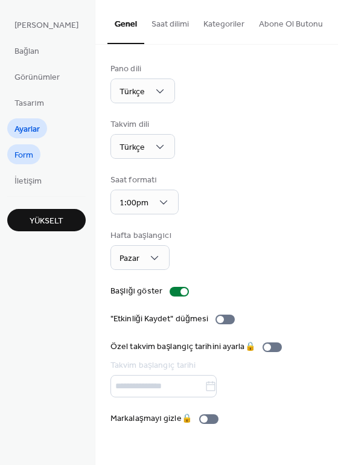
click at [11, 158] on link "Form" at bounding box center [23, 154] width 33 height 20
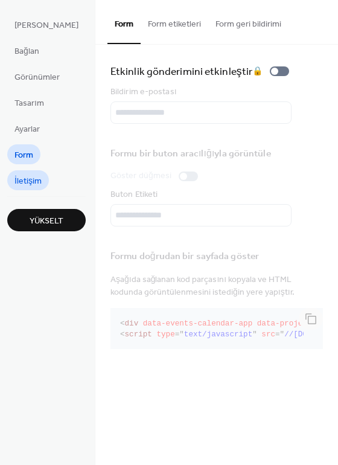
click at [32, 172] on link "İletişim" at bounding box center [28, 180] width 42 height 20
